Goal: Task Accomplishment & Management: Use online tool/utility

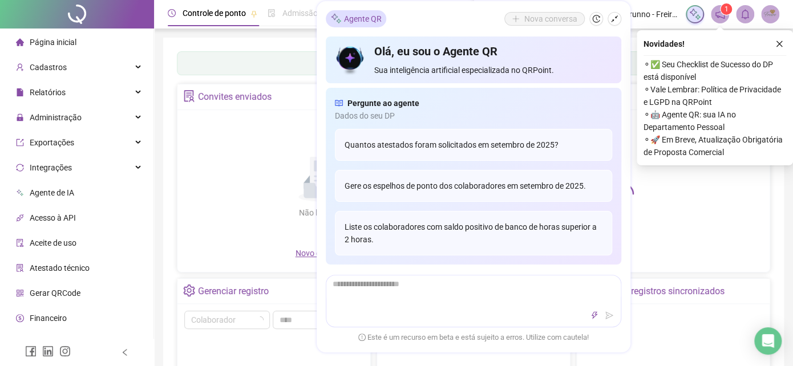
click at [615, 20] on icon "shrink" at bounding box center [615, 19] width 8 height 8
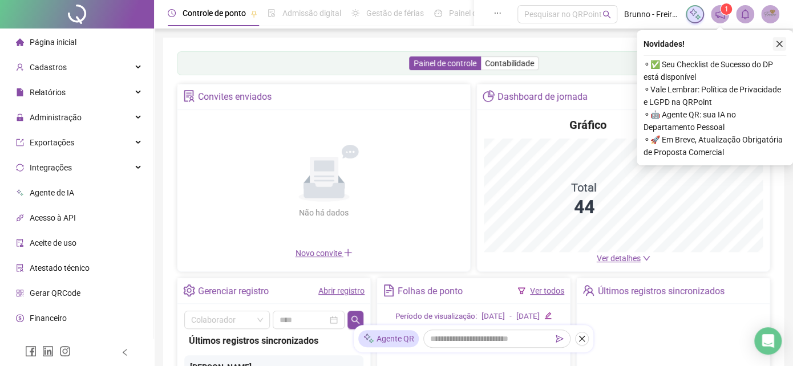
click at [782, 42] on icon "close" at bounding box center [780, 44] width 8 height 8
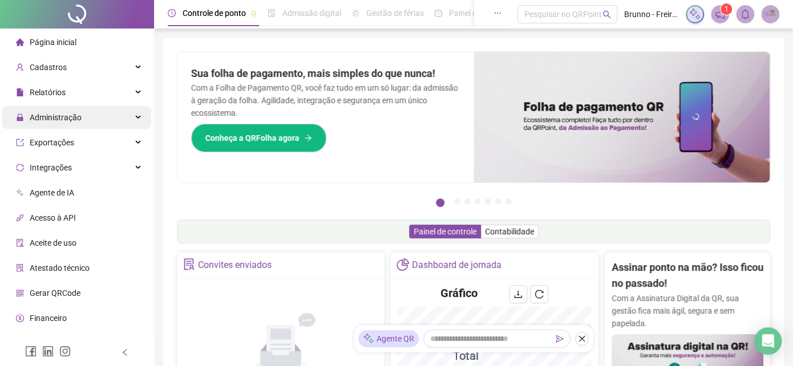
click at [46, 113] on span "Administração" at bounding box center [56, 117] width 52 height 9
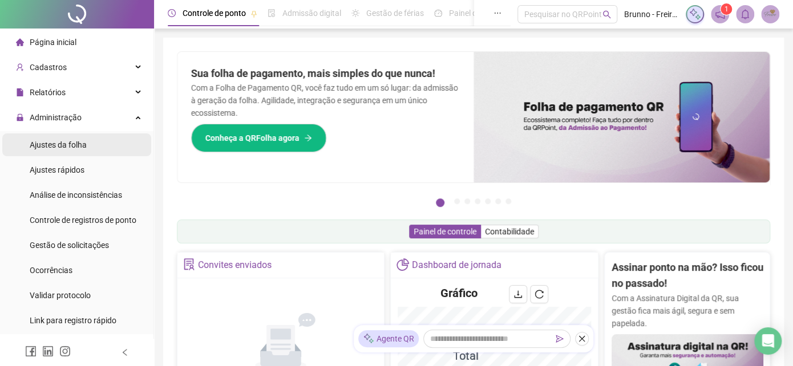
click at [67, 148] on span "Ajustes da folha" at bounding box center [58, 144] width 57 height 9
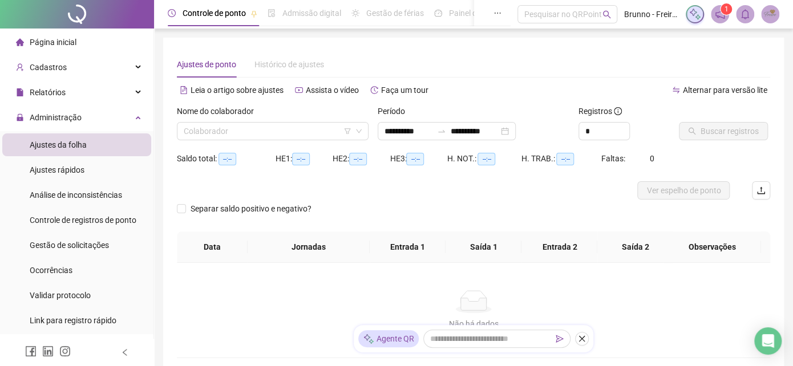
type input "**********"
click at [300, 131] on input "search" at bounding box center [268, 131] width 168 height 17
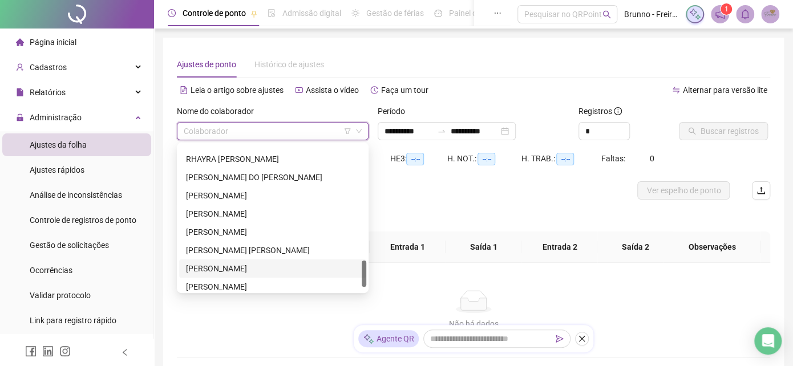
scroll to position [657, 0]
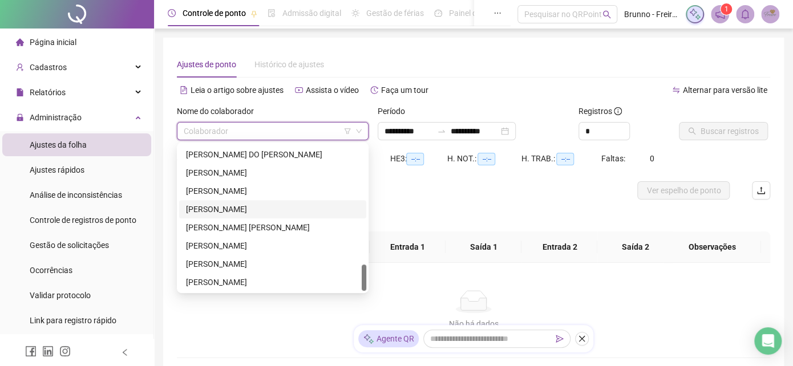
click at [217, 205] on div "[PERSON_NAME]" at bounding box center [273, 209] width 174 height 13
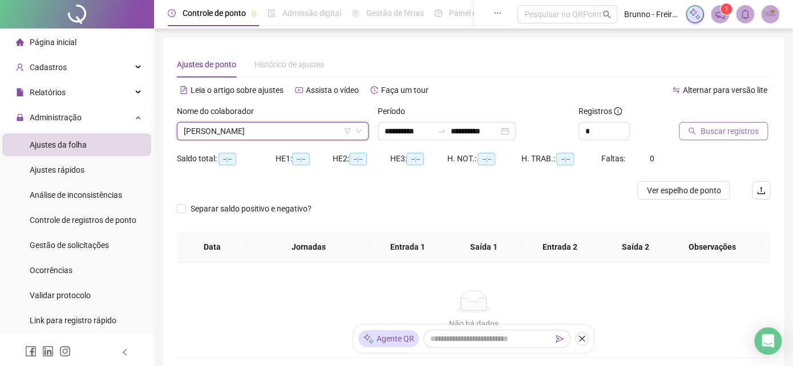
click at [740, 131] on span "Buscar registros" at bounding box center [730, 131] width 58 height 13
